Goal: Information Seeking & Learning: Learn about a topic

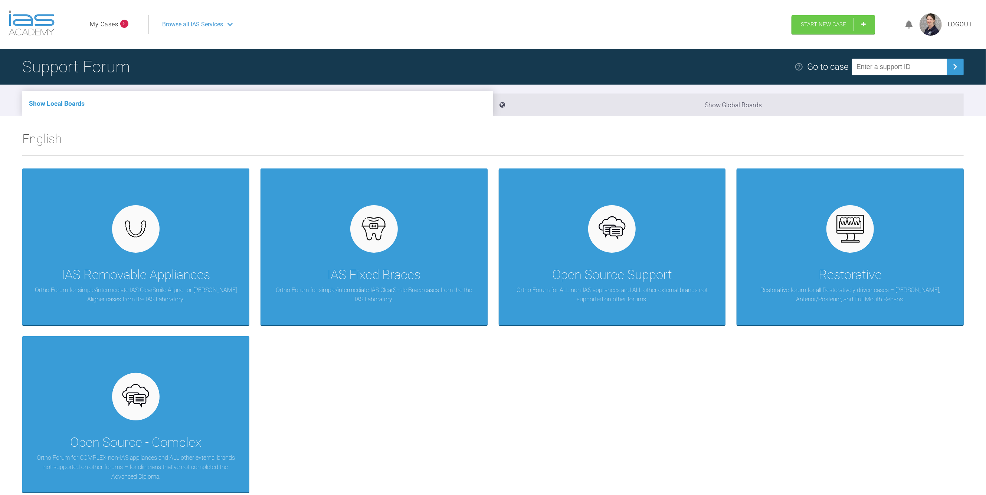
click at [907, 25] on icon at bounding box center [909, 24] width 7 height 9
click at [889, 49] on link "View All Notifications" at bounding box center [875, 51] width 50 height 13
click at [880, 48] on link "View All Notifications" at bounding box center [875, 51] width 50 height 13
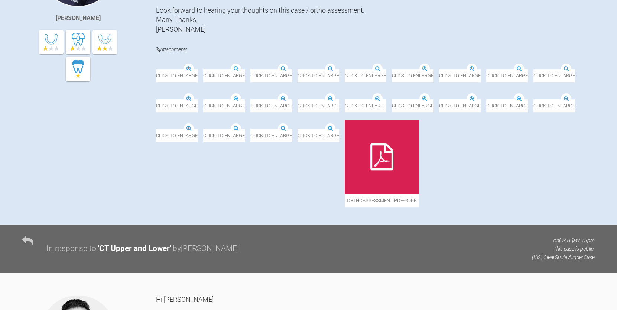
scroll to position [350, 0]
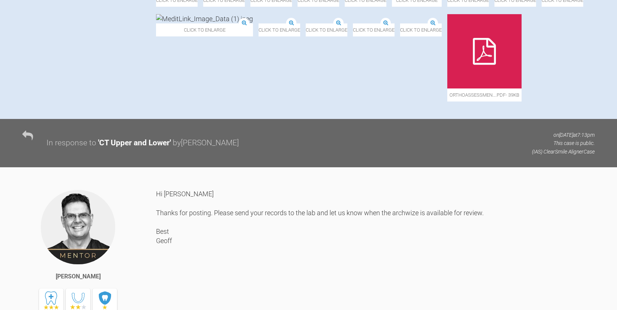
click at [253, 23] on img at bounding box center [204, 18] width 97 height 9
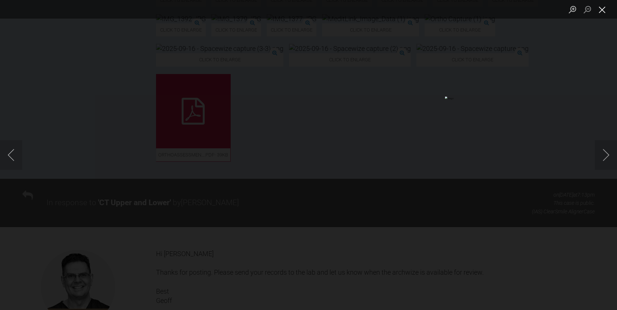
click at [597, 12] on button "Close lightbox" at bounding box center [601, 9] width 15 height 13
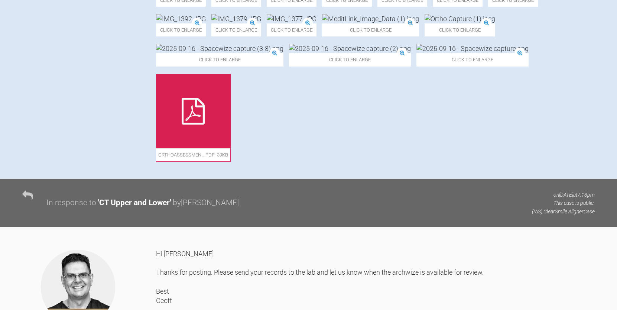
click at [416, 53] on img at bounding box center [472, 48] width 112 height 9
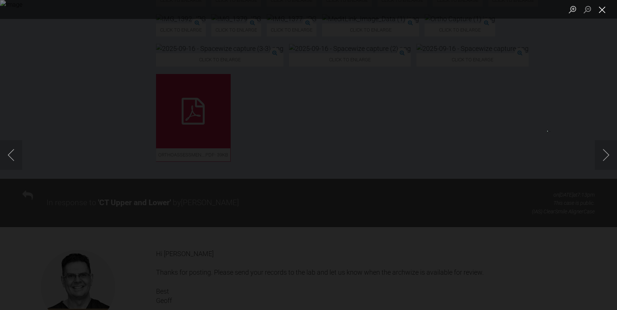
click at [598, 10] on button "Close lightbox" at bounding box center [601, 9] width 15 height 13
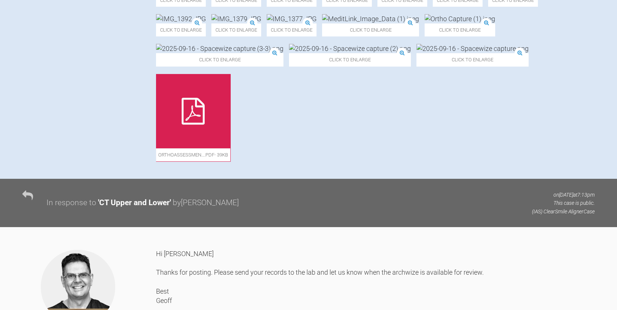
click at [289, 53] on img at bounding box center [350, 48] width 122 height 9
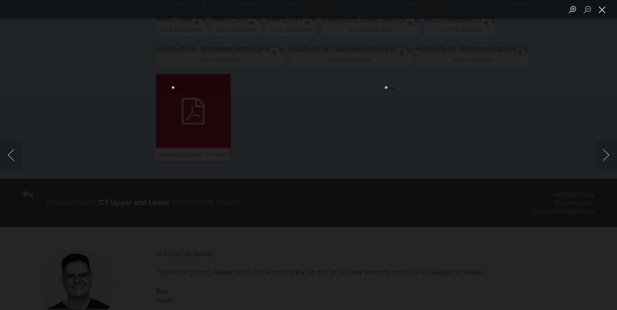
click at [604, 10] on button "Close lightbox" at bounding box center [601, 9] width 15 height 13
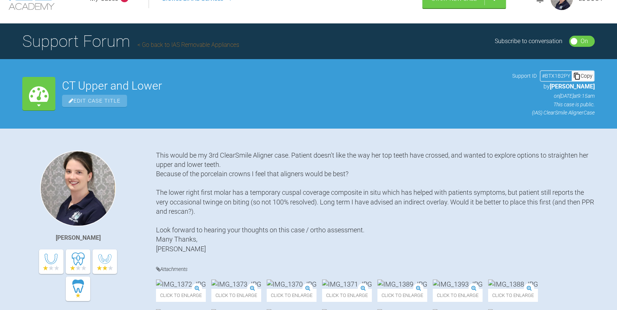
scroll to position [0, 0]
